Goal: Answer question/provide support: Share knowledge or assist other users

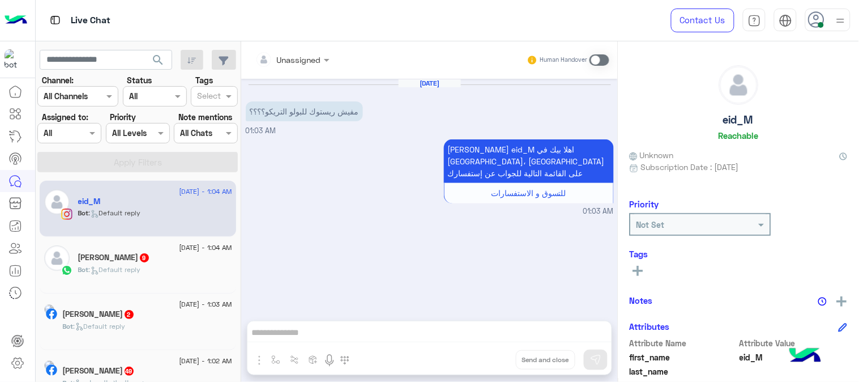
click at [80, 127] on div at bounding box center [69, 132] width 63 height 13
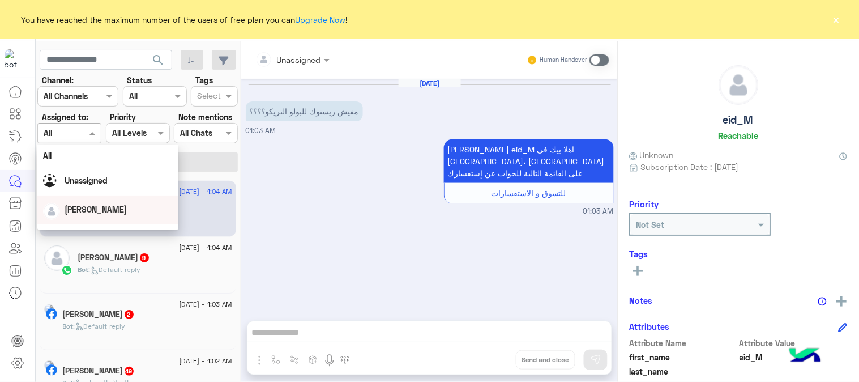
click at [87, 204] on span "[PERSON_NAME]" at bounding box center [96, 209] width 62 height 10
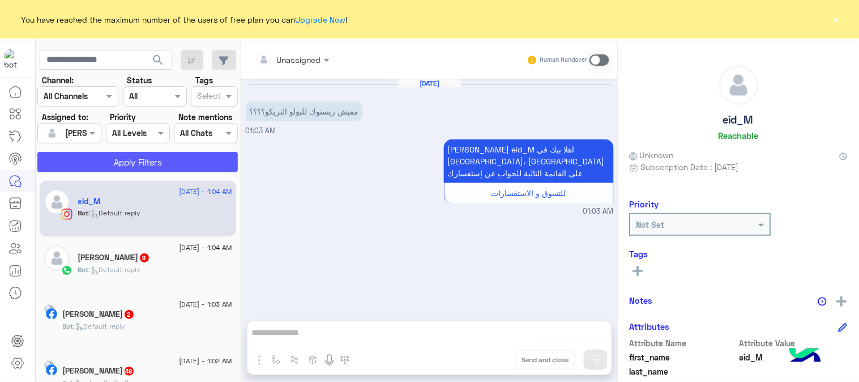
click at [137, 168] on button "Apply Filters" at bounding box center [137, 162] width 201 height 20
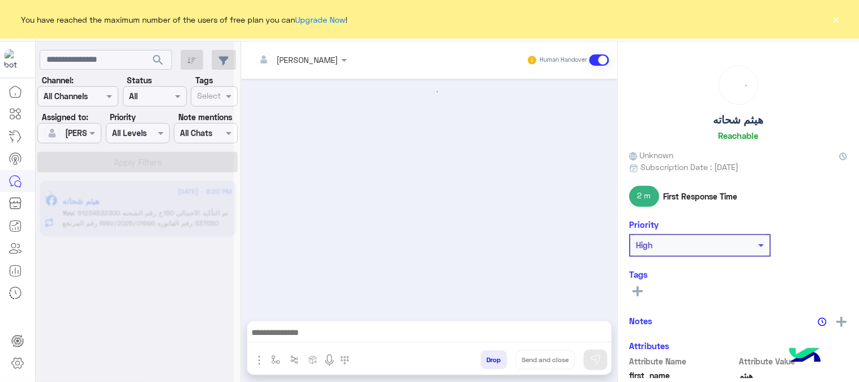
click at [163, 229] on div at bounding box center [135, 196] width 198 height 382
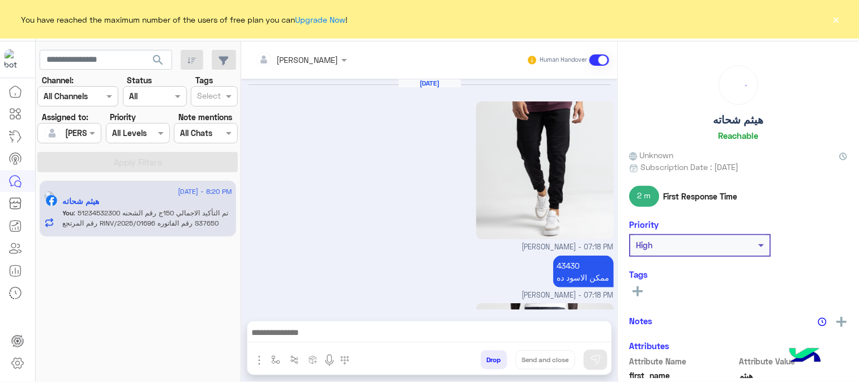
scroll to position [653, 0]
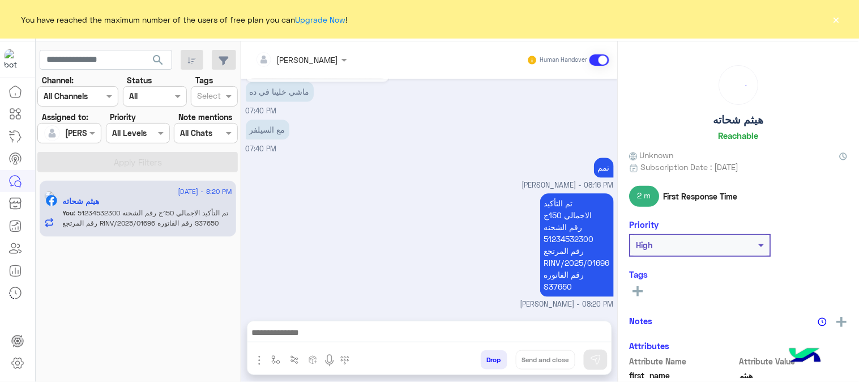
click at [163, 227] on span ": تم التأكيد الاجمالي 150ج رقم الشحنه 51234532300 رقم المرتجع RINV/2025/01696 ر…" at bounding box center [146, 217] width 166 height 19
click at [165, 227] on span ": تم التأكيد الاجمالي 150ج رقم الشحنه 51234532300 رقم المرتجع RINV/2025/01696 ر…" at bounding box center [146, 217] width 166 height 19
click at [492, 364] on button "Drop" at bounding box center [494, 359] width 27 height 19
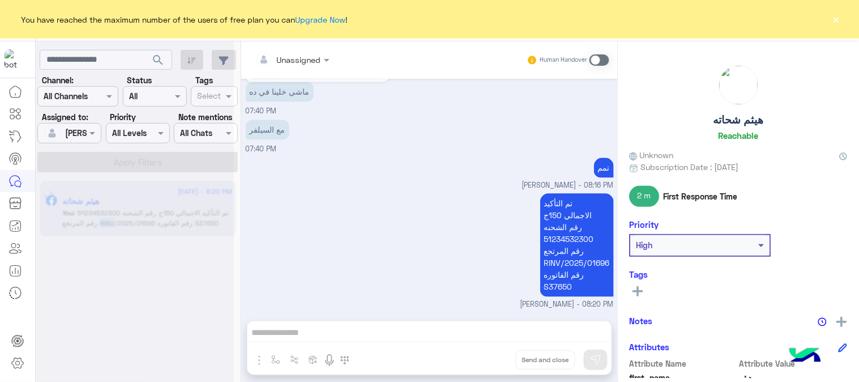
scroll to position [693, 0]
